Goal: Complete application form

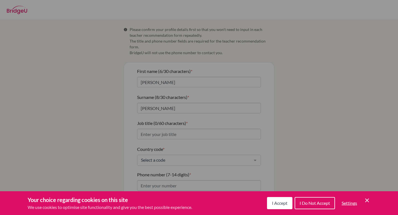
click at [278, 203] on span "I Accept" at bounding box center [279, 203] width 15 height 5
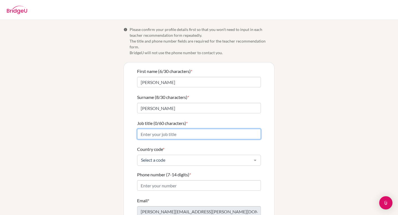
click at [193, 130] on input "Job title (0/60 characters) *" at bounding box center [199, 134] width 124 height 11
type input "High School Teacher"
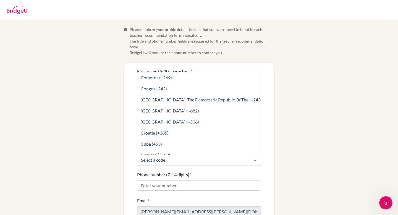
scroll to position [521, 0]
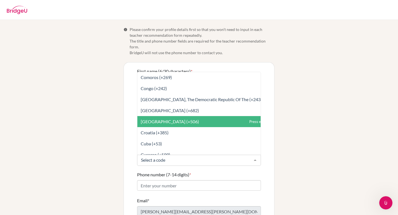
click at [170, 119] on span "Costa Rica (+506)" at bounding box center [170, 121] width 58 height 5
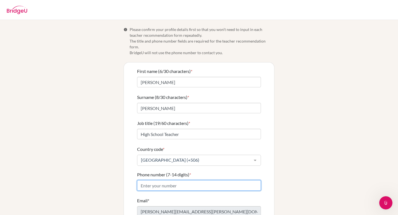
click at [175, 180] on input "Phone number (7-14 digits) *" at bounding box center [199, 185] width 124 height 11
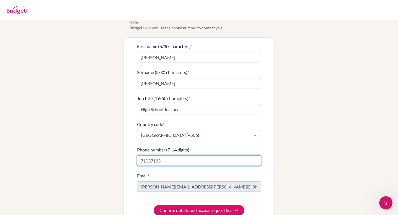
scroll to position [32, 0]
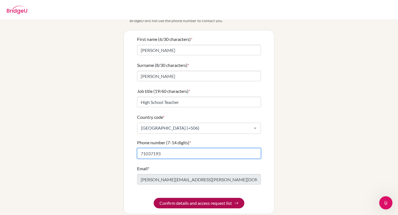
type input "71037193"
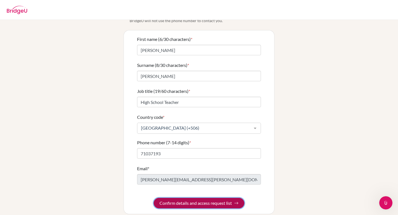
click at [195, 198] on button "Confirm details and access request list" at bounding box center [199, 203] width 91 height 11
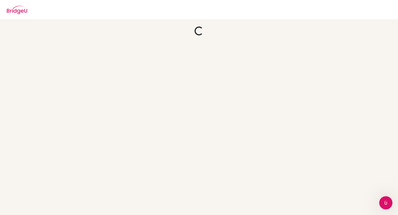
scroll to position [0, 0]
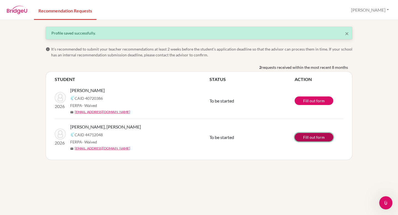
click at [317, 139] on link "Fill out form" at bounding box center [314, 137] width 39 height 9
